Goal: Use online tool/utility: Use online tool/utility

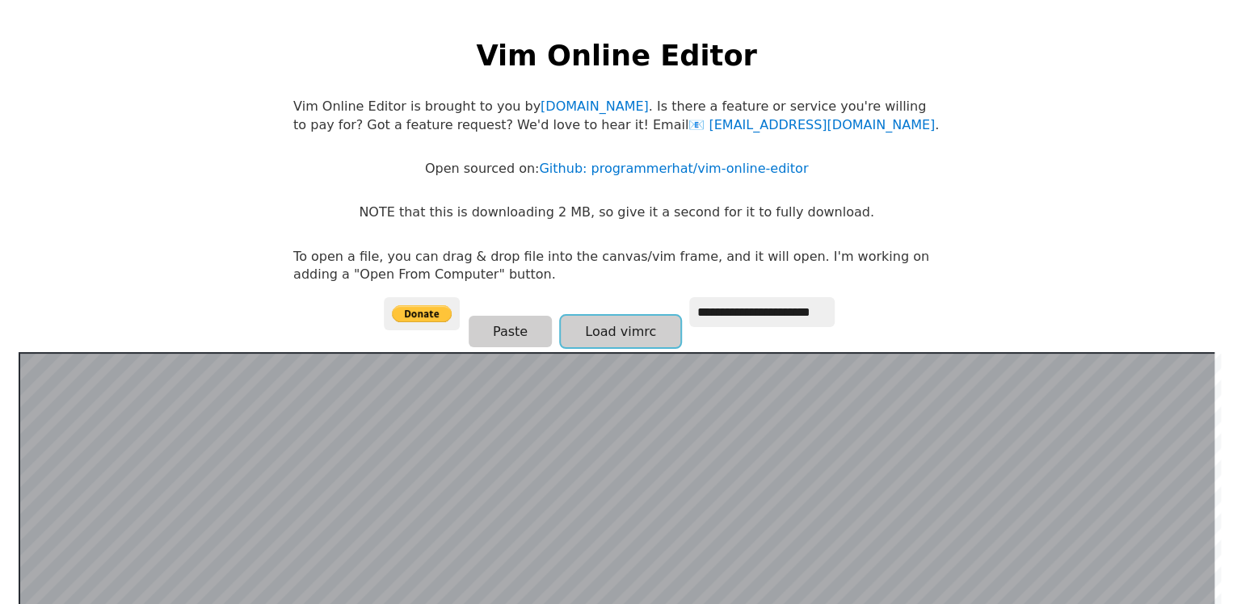
click at [646, 320] on button "Load vimrc" at bounding box center [621, 332] width 120 height 32
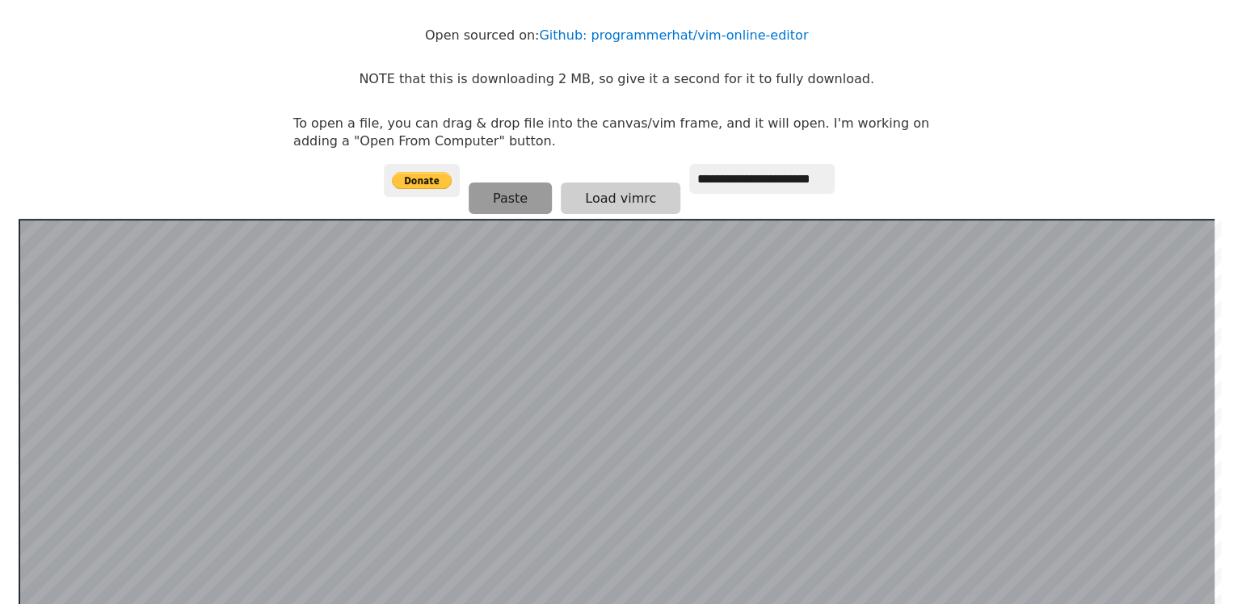
scroll to position [162, 0]
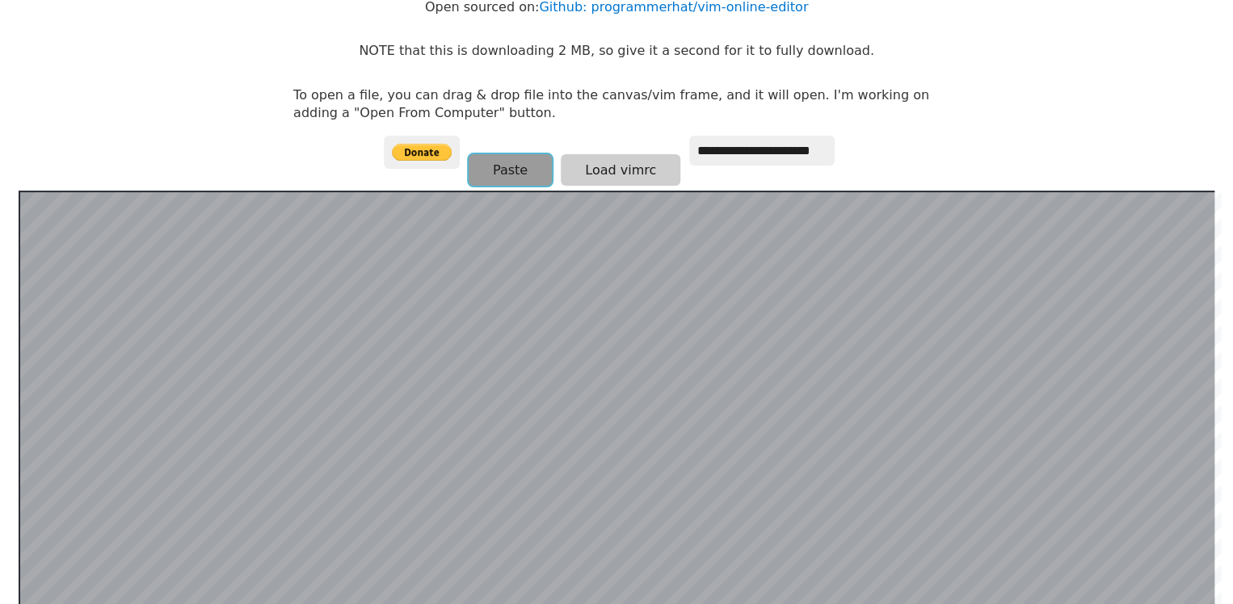
click at [528, 168] on button "Paste" at bounding box center [510, 170] width 83 height 32
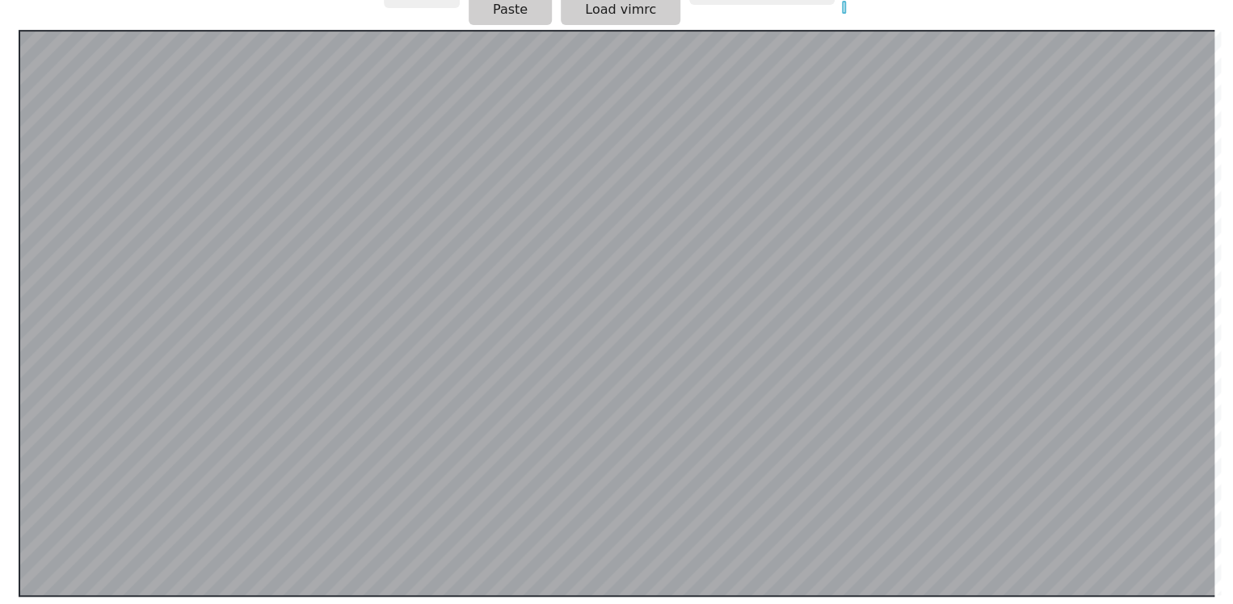
scroll to position [323, 0]
click at [612, 16] on button "Load vimrc" at bounding box center [621, 9] width 120 height 32
